Goal: Task Accomplishment & Management: Manage account settings

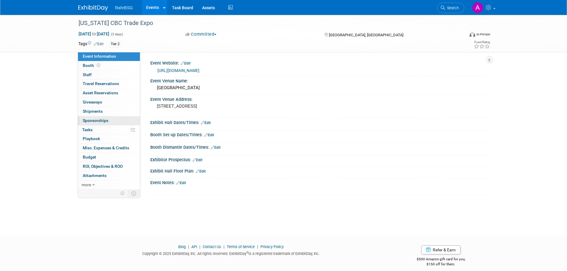
click at [95, 119] on span "Sponsorships 0" at bounding box center [96, 120] width 26 height 5
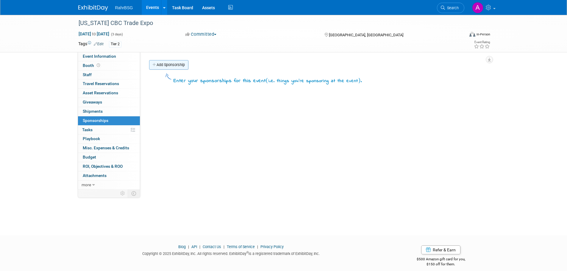
click at [180, 66] on link "Add Sponsorship" at bounding box center [168, 65] width 39 height 10
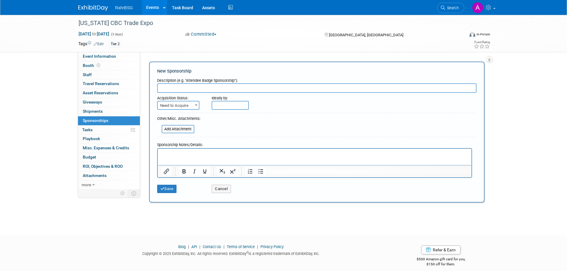
click at [184, 157] on html at bounding box center [314, 152] width 314 height 8
click at [173, 187] on button "Save" at bounding box center [167, 189] width 20 height 8
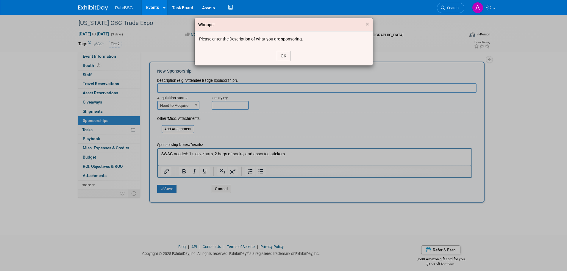
click at [285, 58] on button "OK" at bounding box center [284, 56] width 14 height 10
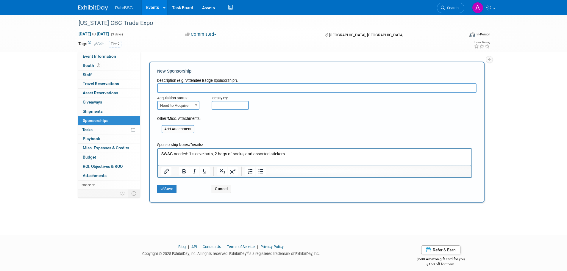
click at [183, 88] on input "text" at bounding box center [316, 88] width 319 height 10
type input "Cash sponsorship"
click at [167, 187] on button "Save" at bounding box center [167, 189] width 20 height 8
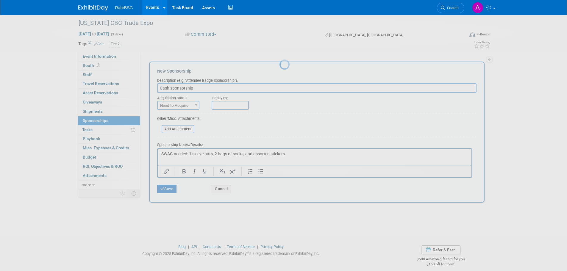
scroll to position [6, 0]
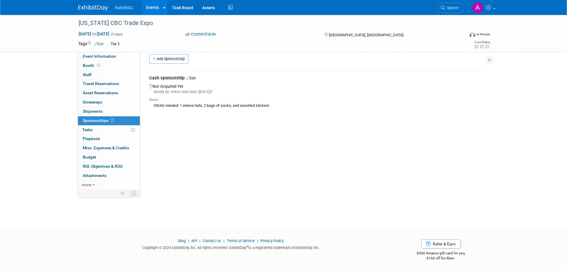
click at [209, 107] on div "SWAG needed: 1 sleeve hats, 2 bags of socks, and assorted stickers" at bounding box center [316, 105] width 335 height 6
click at [210, 107] on div "SWAG needed: 1 sleeve hats, 2 bags of socks, and assorted stickers" at bounding box center [316, 105] width 335 height 6
copy div "SWAG needed: 1 sleeve hats, 2 bags of socks, and assorted stickers Add Miscella…"
click at [219, 115] on div "Event Website: Edit [URL][DOMAIN_NAME] Event Venue Name: [GEOGRAPHIC_DATA] Even…" at bounding box center [314, 114] width 349 height 137
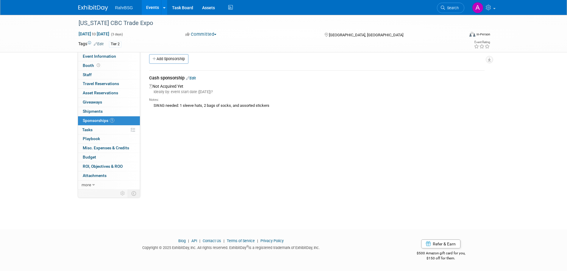
click at [196, 78] on link "Edit" at bounding box center [191, 78] width 10 height 4
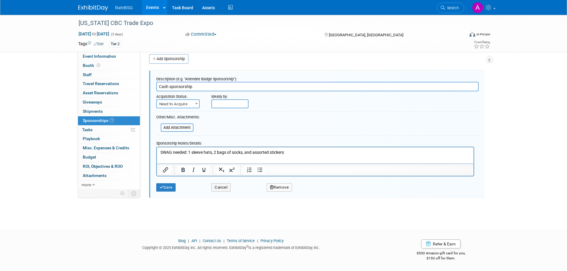
scroll to position [0, 0]
click at [271, 188] on icon "button" at bounding box center [272, 187] width 4 height 4
click at [308, 196] on link "Yes" at bounding box center [312, 192] width 17 height 10
